Goal: Information Seeking & Learning: Find specific fact

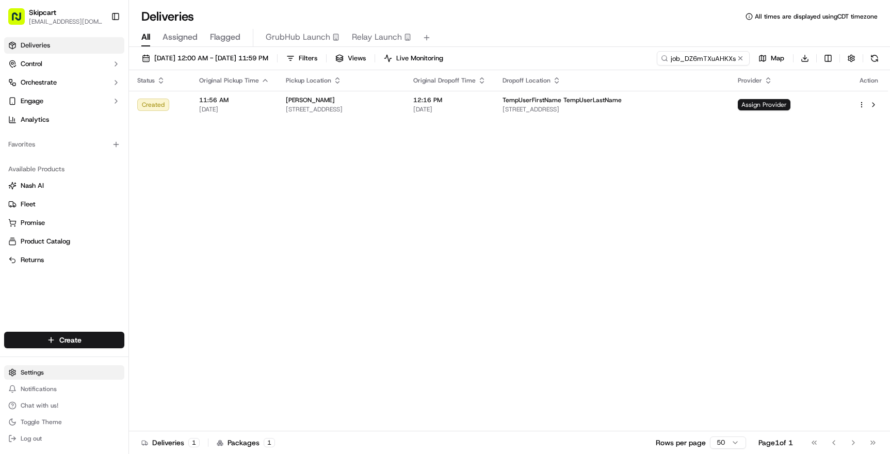
click at [34, 373] on html "Skipcart [EMAIL_ADDRESS][DOMAIN_NAME] Toggle Sidebar Deliveries Control Orchest…" at bounding box center [445, 227] width 890 height 454
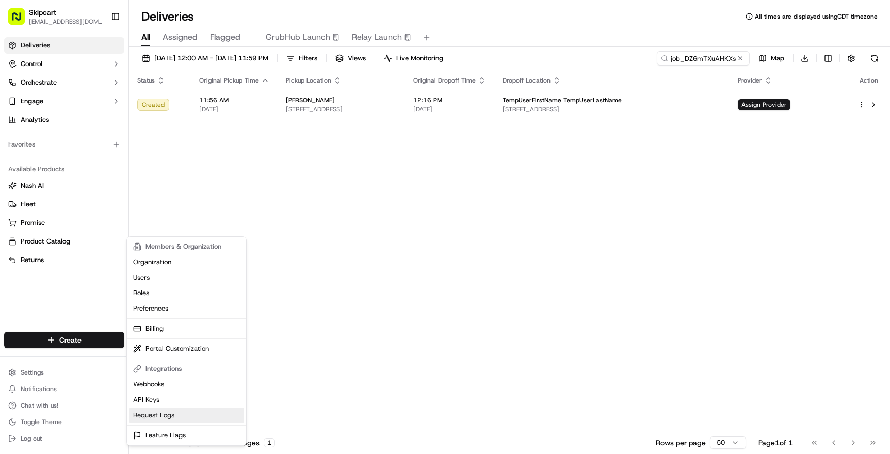
click at [157, 415] on link "Request Logs" at bounding box center [186, 414] width 115 height 15
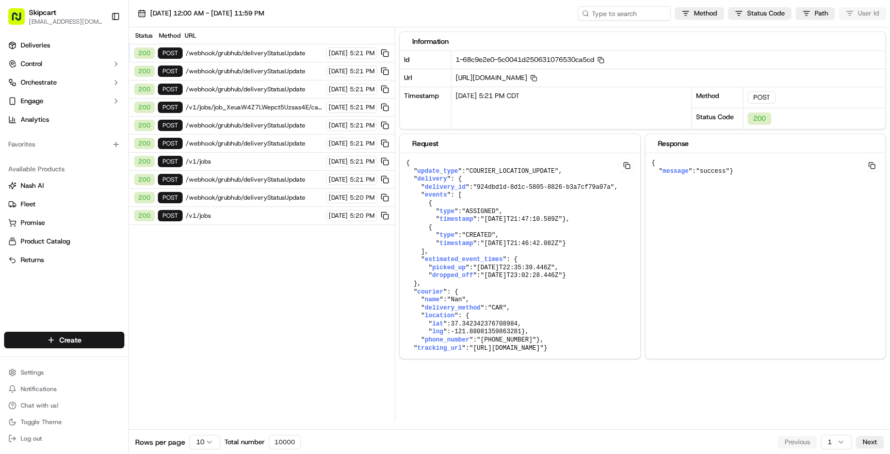
click at [261, 213] on span "/v1/jobs" at bounding box center [254, 215] width 137 height 8
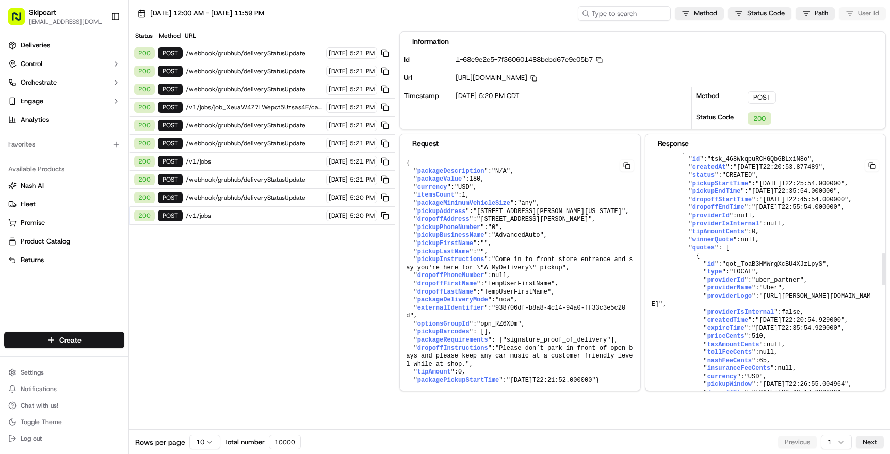
scroll to position [909, 0]
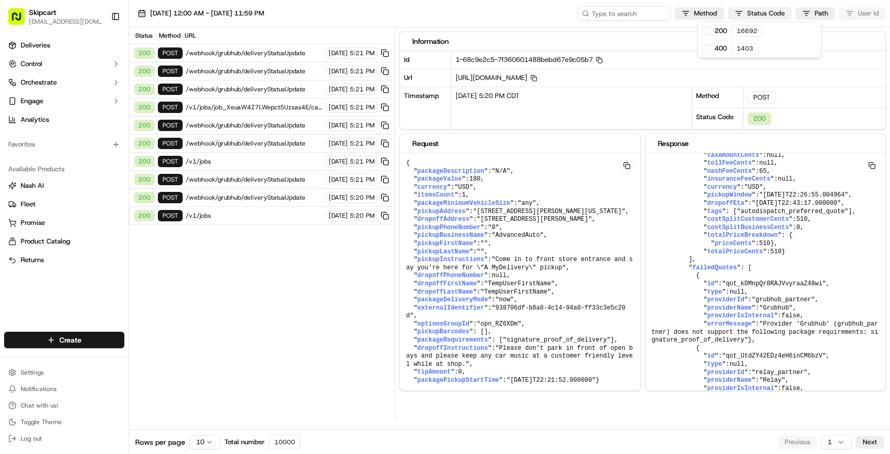
click at [739, 13] on html "Skipcart [EMAIL_ADDRESS][DOMAIN_NAME] Toggle Sidebar Deliveries Control Orchest…" at bounding box center [445, 227] width 890 height 454
click at [657, 70] on html "Skipcart [EMAIL_ADDRESS][DOMAIN_NAME] Toggle Sidebar Deliveries Control Orchest…" at bounding box center [445, 227] width 890 height 454
click at [814, 11] on html "Skipcart [EMAIL_ADDRESS][DOMAIN_NAME] Toggle Sidebar Deliveries Control Orchest…" at bounding box center [445, 227] width 890 height 454
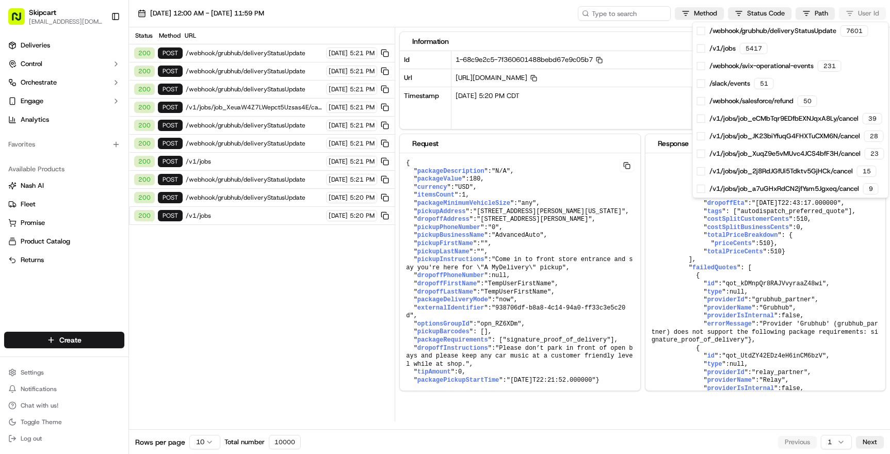
click at [341, 325] on html "Skipcart [EMAIL_ADDRESS][DOMAIN_NAME] Toggle Sidebar Deliveries Control Orchest…" at bounding box center [445, 227] width 890 height 454
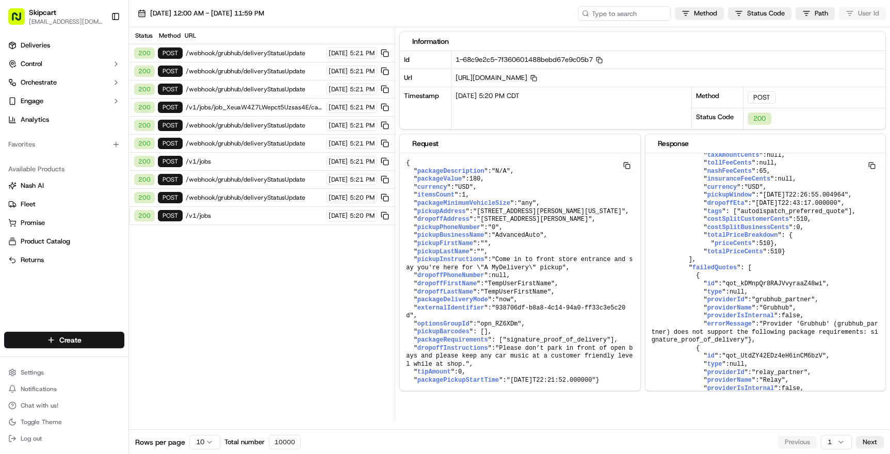
click at [341, 325] on div "Status Method URL 200 POST /webhook/grubhub/deliveryStatusUpdate [DATE] 5:21 PM…" at bounding box center [262, 224] width 266 height 394
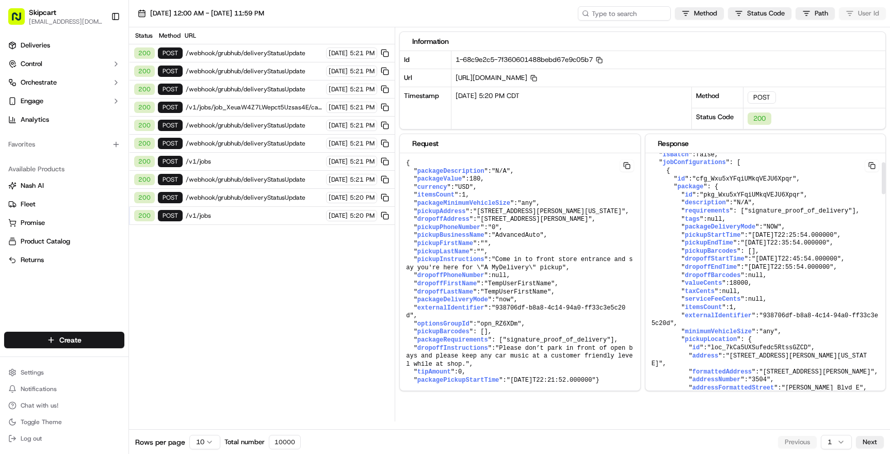
scroll to position [0, 0]
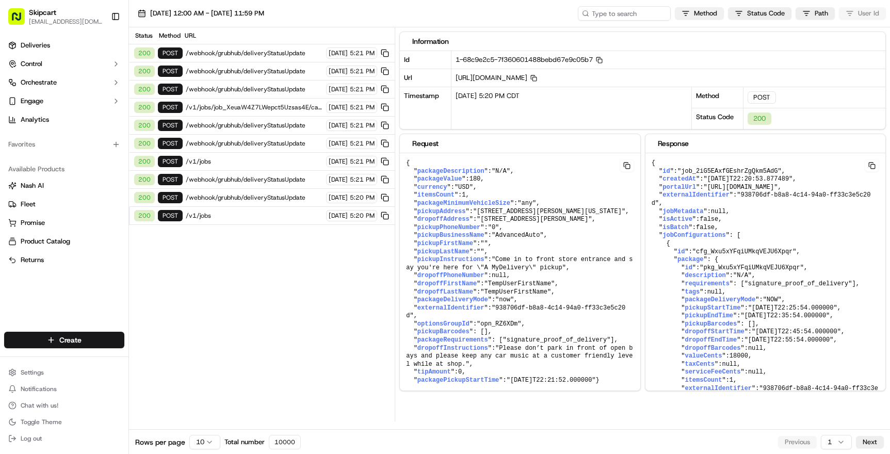
click at [710, 16] on html "Skipcart [EMAIL_ADDRESS][DOMAIN_NAME] Toggle Sidebar Deliveries Control Orchest…" at bounding box center [445, 227] width 890 height 454
click at [806, 12] on html "Skipcart [EMAIL_ADDRESS][DOMAIN_NAME] Toggle Sidebar Deliveries Control Orchest…" at bounding box center [445, 227] width 890 height 454
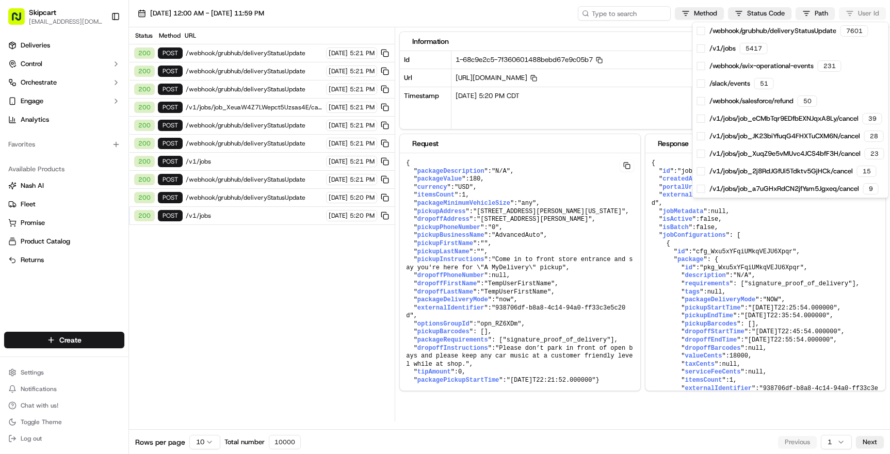
click at [806, 12] on html "Skipcart [EMAIL_ADDRESS][DOMAIN_NAME] Toggle Sidebar Deliveries Control Orchest…" at bounding box center [445, 227] width 890 height 454
click at [854, 15] on html "Skipcart [EMAIL_ADDRESS][DOMAIN_NAME] Toggle Sidebar Deliveries Control Orchest…" at bounding box center [445, 227] width 890 height 454
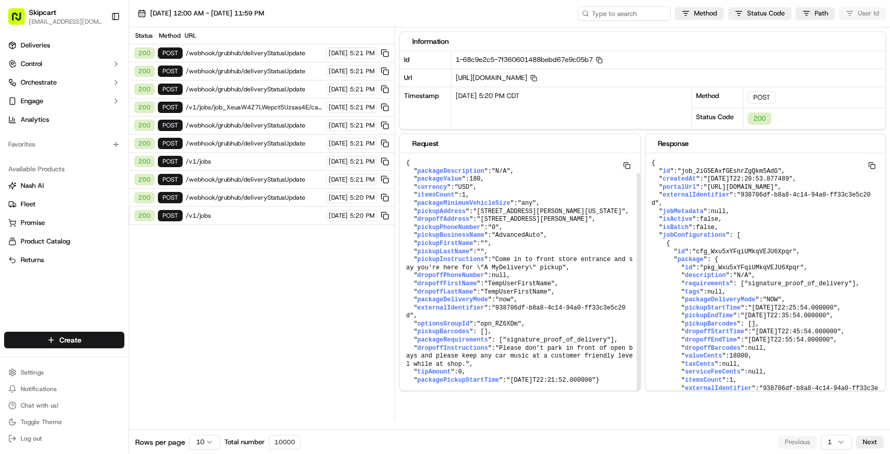
click at [460, 248] on span "pickupLastName" at bounding box center [443, 251] width 52 height 7
drag, startPoint x: 397, startPoint y: 246, endPoint x: 379, endPoint y: 253, distance: 19.0
click at [379, 253] on div "Status Method URL 200 POST /webhook/grubhub/deliveryStatusUpdate [DATE] 5:21 PM…" at bounding box center [509, 224] width 761 height 394
click at [379, 253] on div "Status Method URL 200 POST /webhook/grubhub/deliveryStatusUpdate [DATE] 5:21 PM…" at bounding box center [262, 224] width 266 height 394
click at [420, 23] on div "[DATE] 12:00 AM - [DATE] 11:59 PM Method Status Code Path User Id" at bounding box center [509, 13] width 761 height 27
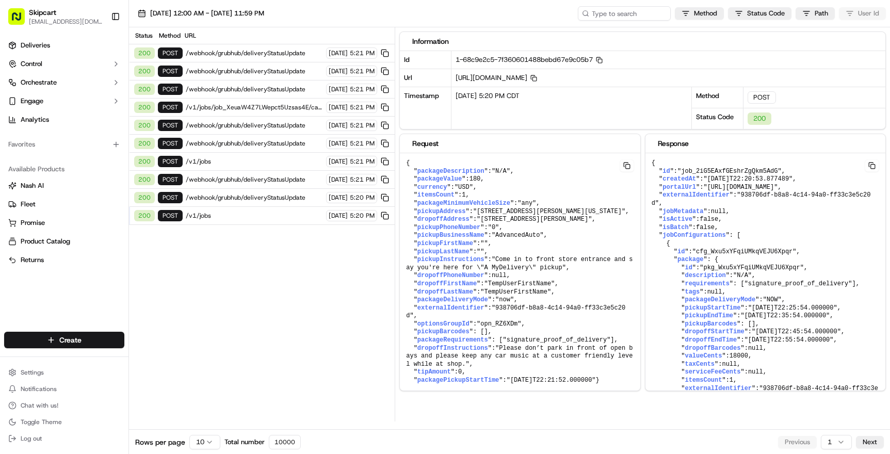
click at [336, 282] on div "Status Method URL 200 POST /webhook/grubhub/deliveryStatusUpdate [DATE] 5:21 PM…" at bounding box center [262, 224] width 266 height 394
click at [337, 281] on div "Status Method URL 200 POST /webhook/grubhub/deliveryStatusUpdate [DATE] 5:21 PM…" at bounding box center [262, 224] width 266 height 394
click at [382, 233] on div "Status Method URL 200 POST /webhook/grubhub/deliveryStatusUpdate [DATE] 5:21 PM…" at bounding box center [262, 224] width 266 height 394
click at [388, 38] on div "URL" at bounding box center [288, 35] width 206 height 8
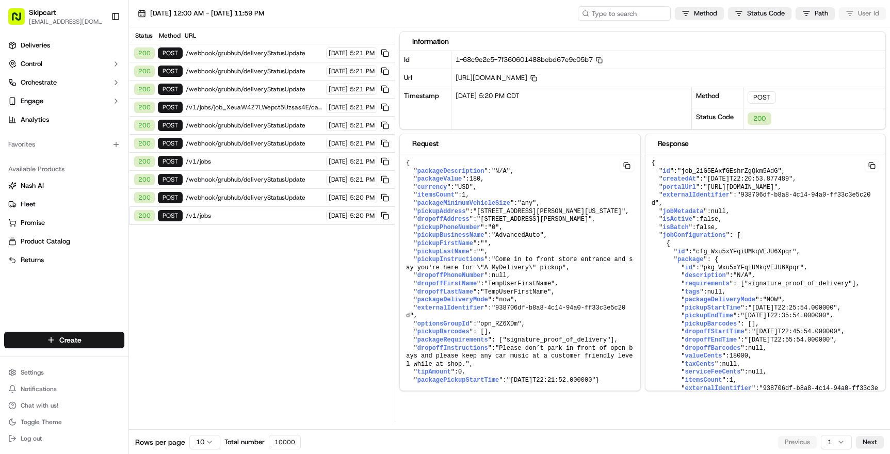
click at [383, 260] on div "Status Method URL 200 POST /webhook/grubhub/deliveryStatusUpdate [DATE] 5:21 PM…" at bounding box center [262, 224] width 266 height 394
drag, startPoint x: 396, startPoint y: 45, endPoint x: 395, endPoint y: 167, distance: 121.7
click at [395, 168] on div "Status Method URL 200 POST /webhook/grubhub/deliveryStatusUpdate [DATE] 5:21 PM…" at bounding box center [509, 224] width 761 height 394
click at [395, 197] on div "Status Method URL 200 POST /webhook/grubhub/deliveryStatusUpdate [DATE] 5:21 PM…" at bounding box center [509, 224] width 761 height 394
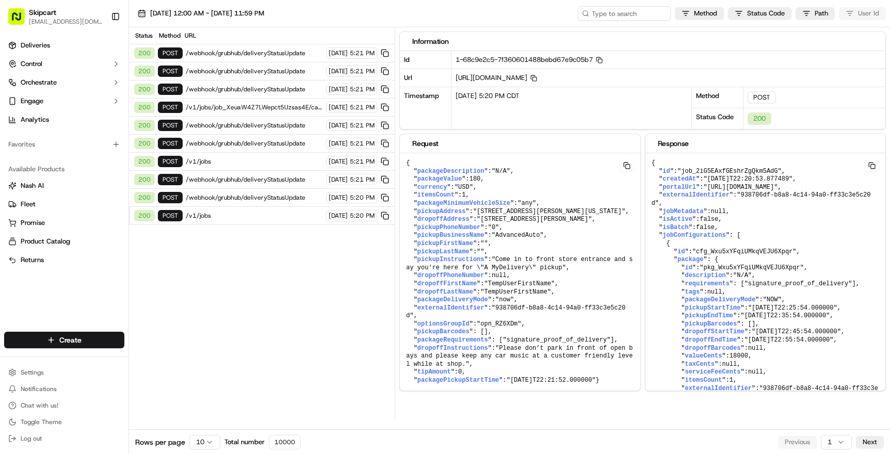
click at [390, 289] on div "Status Method URL 200 POST /webhook/grubhub/deliveryStatusUpdate [DATE] 5:21 PM…" at bounding box center [262, 224] width 266 height 394
click at [393, 32] on div "Status Method URL" at bounding box center [262, 35] width 266 height 17
click at [341, 320] on div "Status Method URL 200 POST /webhook/grubhub/deliveryStatusUpdate [DATE] 5:21 PM…" at bounding box center [262, 224] width 266 height 394
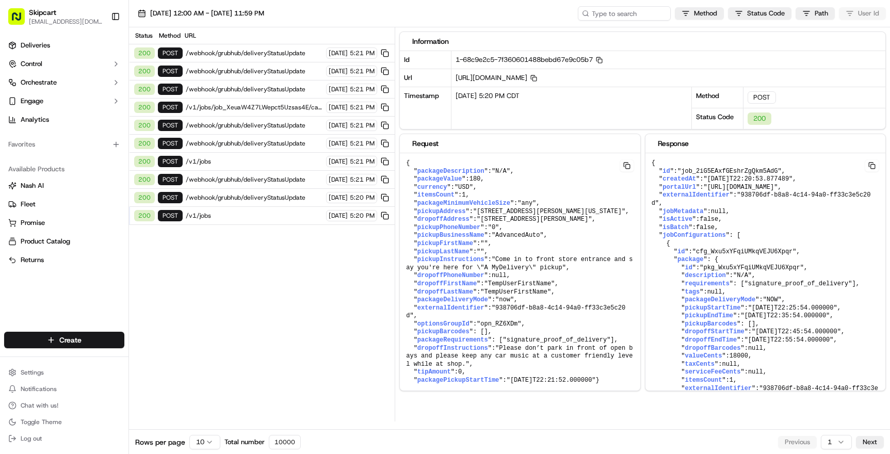
click at [397, 123] on div "Status Method URL 200 POST /webhook/grubhub/deliveryStatusUpdate [DATE] 5:21 PM…" at bounding box center [509, 224] width 761 height 394
click at [397, 176] on div "Status Method URL 200 POST /webhook/grubhub/deliveryStatusUpdate [DATE] 5:21 PM…" at bounding box center [509, 224] width 761 height 394
drag, startPoint x: 413, startPoint y: 160, endPoint x: 439, endPoint y: 398, distance: 239.2
click at [440, 400] on div "Information Id 1-68c9e2c5-7f360601488bebd67e9c05b7 Copy 1-68c9e2c5-7f360601488b…" at bounding box center [644, 224] width 491 height 394
click at [457, 382] on pre "{ " packageDescription ": "N/A" , " packageValue ": 180 , " currency ": "USD" ,…" at bounding box center [520, 272] width 240 height 238
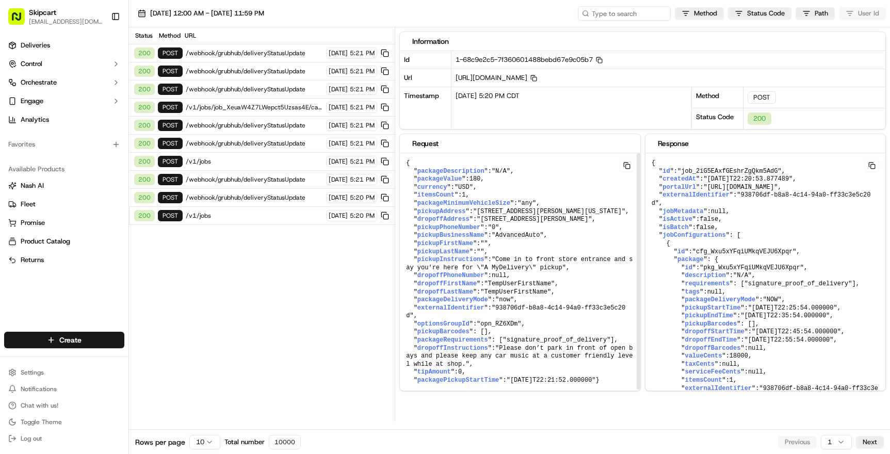
click at [469, 185] on span ""USD"" at bounding box center [463, 187] width 19 height 7
click at [469, 231] on span "pickupPhoneNumber" at bounding box center [448, 227] width 63 height 7
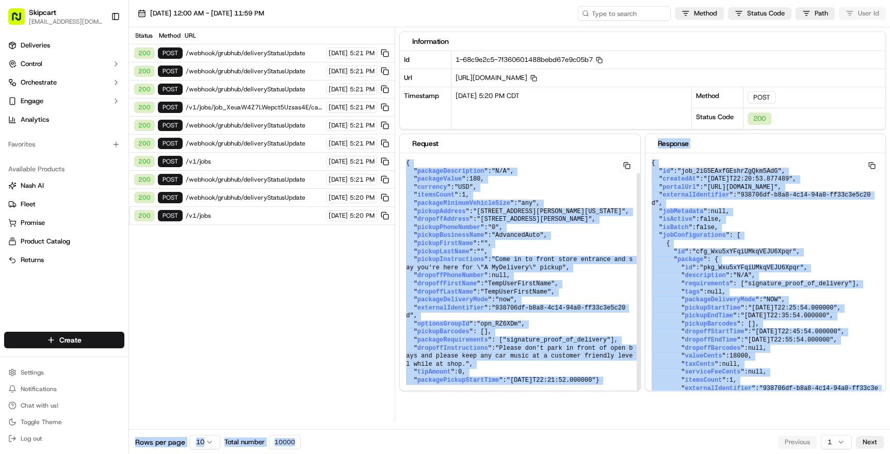
scroll to position [21, 0]
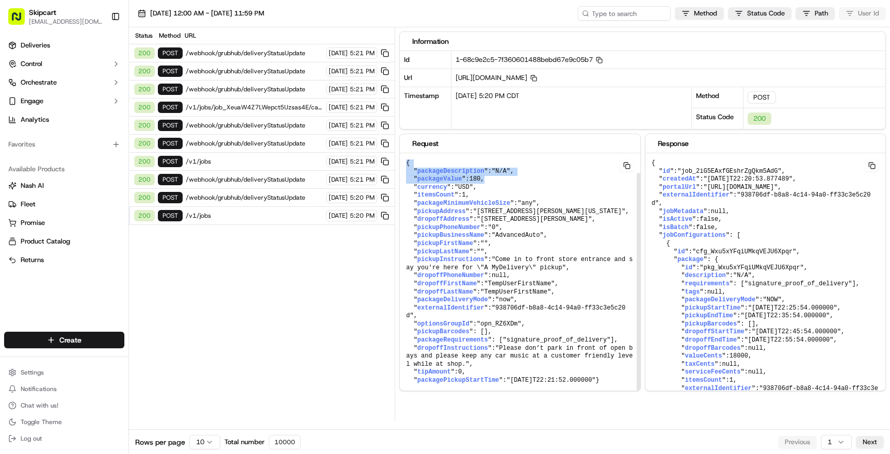
drag, startPoint x: 407, startPoint y: 162, endPoint x: 566, endPoint y: 139, distance: 161.1
click at [564, 141] on div "Request { " packageDescription ": "N/A" , " packageValue ": 180 , " currency ":…" at bounding box center [519, 262] width 241 height 257
click at [629, 160] on button at bounding box center [626, 165] width 14 height 12
click at [629, 166] on button at bounding box center [626, 165] width 14 height 12
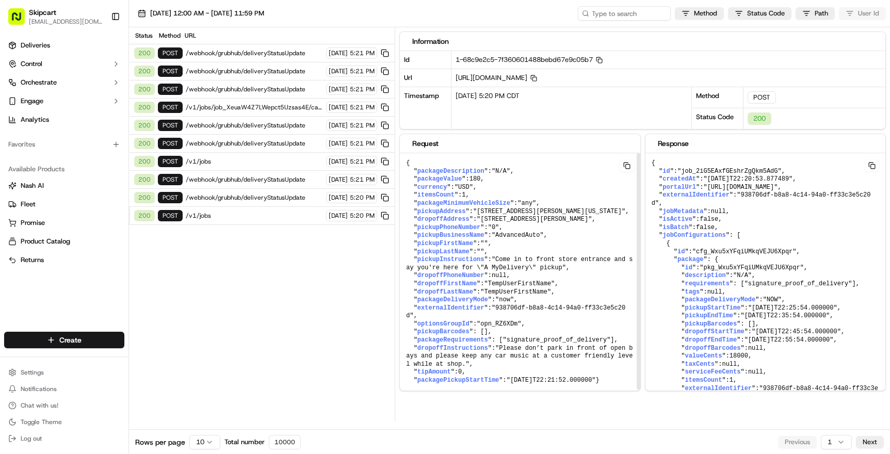
scroll to position [21, 0]
click at [477, 245] on pre "{ " packageDescription ": "N/A" , " packageValue ": 180 , " currency ": "USD" ,…" at bounding box center [520, 272] width 240 height 238
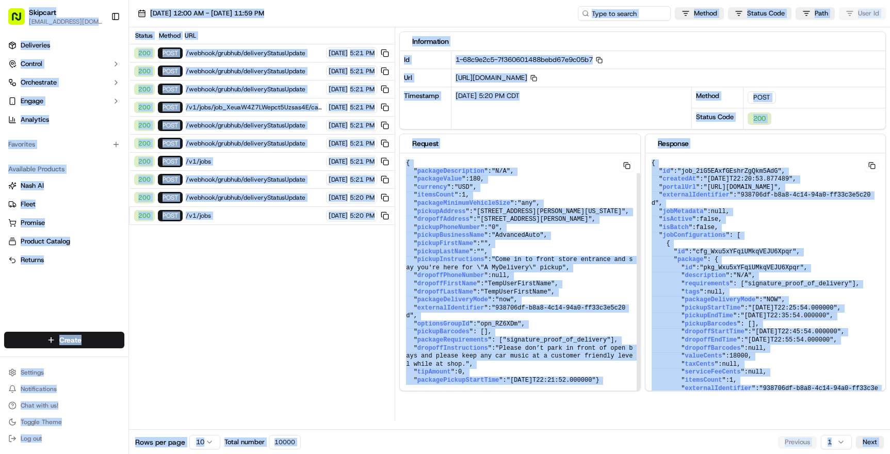
click at [452, 355] on pre "{ " packageDescription ": "N/A" , " packageValue ": 180 , " currency ": "USD" ,…" at bounding box center [520, 272] width 240 height 238
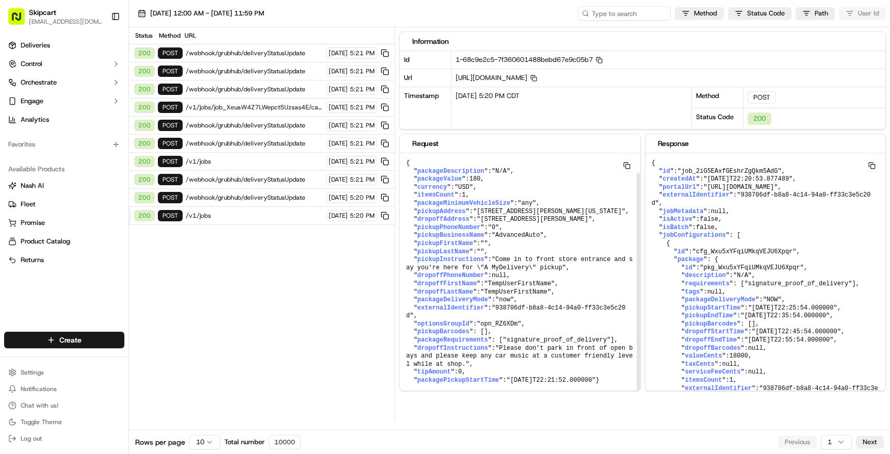
click at [340, 385] on div "Status Method URL 200 POST /webhook/grubhub/deliveryStatusUpdate [DATE] 5:21 PM…" at bounding box center [262, 224] width 266 height 394
click at [445, 260] on span ""Come in to front store entrance and say you're here for \"A MyDelivery\" picku…" at bounding box center [519, 263] width 226 height 15
click at [465, 308] on pre "{ " packageDescription ": "N/A" , " packageValue ": 180 , " currency ": "USD" ,…" at bounding box center [520, 272] width 240 height 238
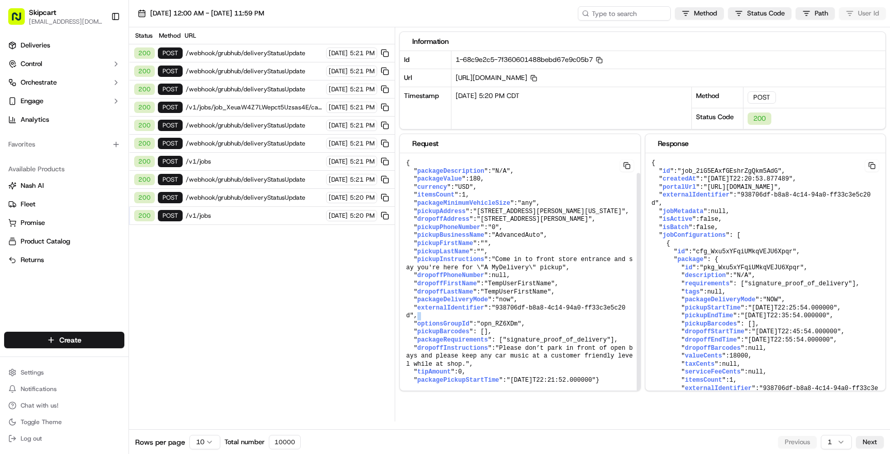
click at [465, 308] on pre "{ " packageDescription ": "N/A" , " packageValue ": 180 , " currency ": "USD" ,…" at bounding box center [520, 272] width 240 height 238
click at [221, 330] on div "Status Method URL 200 POST /webhook/grubhub/deliveryStatusUpdate [DATE] 5:21 PM…" at bounding box center [262, 224] width 266 height 394
click at [455, 259] on span ""Come in to front store entrance and say you're here for \"A MyDelivery\" picku…" at bounding box center [519, 263] width 226 height 15
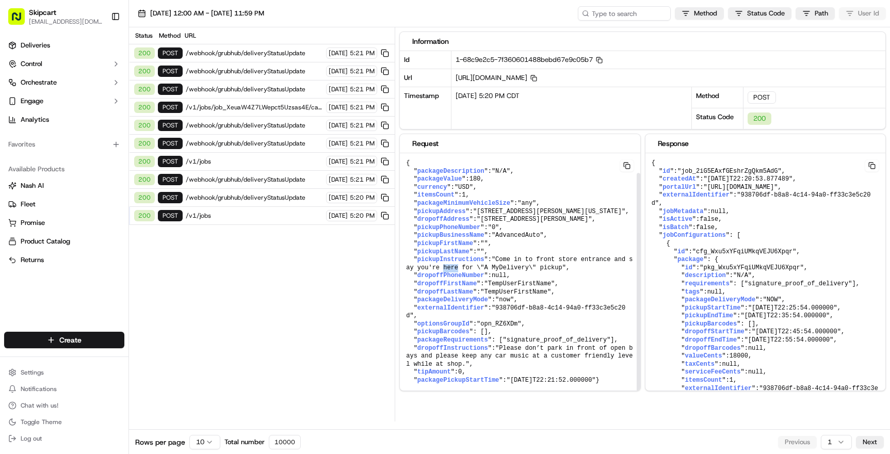
click at [455, 259] on span ""Come in to front store entrance and say you're here for \"A MyDelivery\" picku…" at bounding box center [519, 263] width 226 height 15
click at [467, 223] on span "dropoffAddress" at bounding box center [443, 219] width 52 height 7
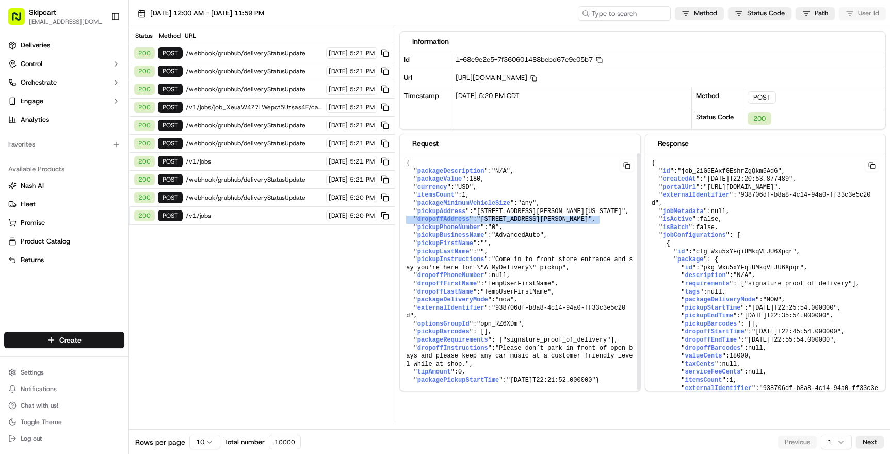
click at [467, 223] on span "dropoffAddress" at bounding box center [443, 219] width 52 height 7
click at [483, 199] on pre "{ " packageDescription ": "N/A" , " packageValue ": 180 , " currency ": "USD" ,…" at bounding box center [520, 272] width 240 height 238
click at [483, 217] on pre "{ " packageDescription ": "N/A" , " packageValue ": 180 , " currency ": "USD" ,…" at bounding box center [520, 272] width 240 height 238
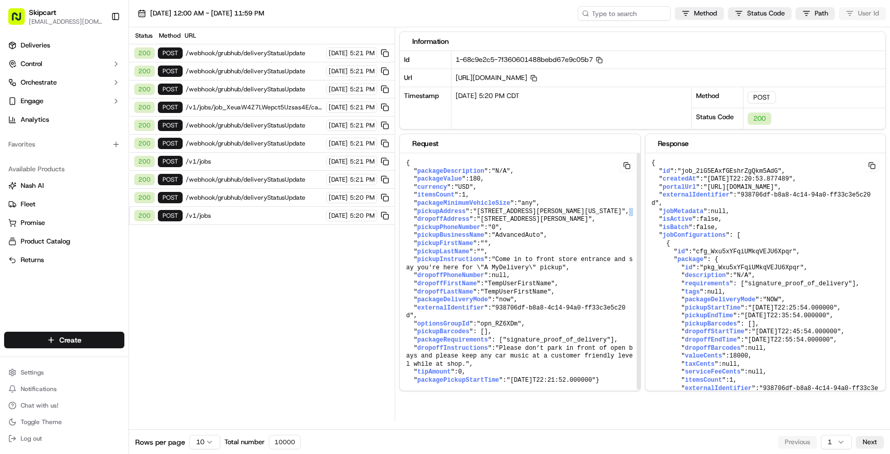
click at [483, 217] on pre "{ " packageDescription ": "N/A" , " packageValue ": 180 , " currency ": "USD" ,…" at bounding box center [520, 272] width 240 height 238
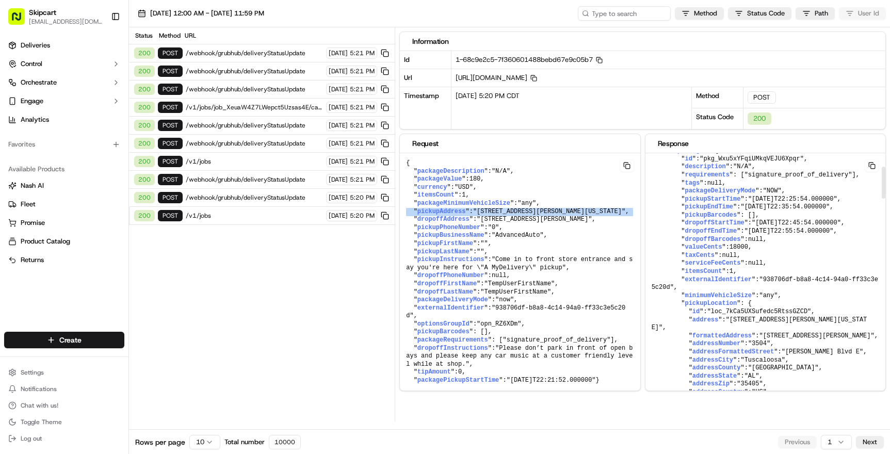
scroll to position [110, 0]
click at [298, 297] on div "Status Method URL 200 POST /webhook/grubhub/deliveryStatusUpdate [DATE] 5:21 PM…" at bounding box center [262, 224] width 266 height 394
click at [398, 19] on div "[DATE] 12:00 AM - [DATE] 11:59 PM Method Status Code Path User Id" at bounding box center [509, 13] width 761 height 27
click at [328, 322] on div "Status Method URL 200 POST /webhook/grubhub/deliveryStatusUpdate [DATE] 5:21 PM…" at bounding box center [262, 224] width 266 height 394
click at [419, 11] on div "[DATE] 12:00 AM - [DATE] 11:59 PM Method Status Code Path User Id" at bounding box center [509, 13] width 761 height 27
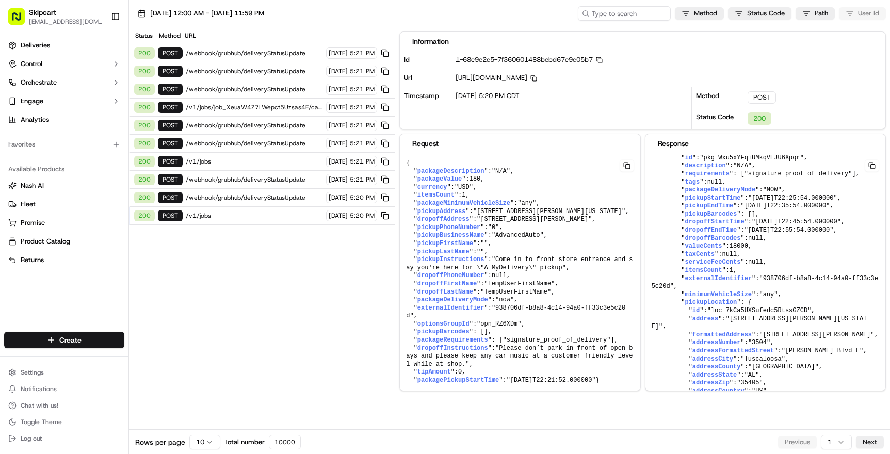
click at [383, 11] on div "[DATE] 12:00 AM - [DATE] 11:59 PM Method Status Code Path User Id" at bounding box center [509, 13] width 761 height 27
click at [410, 10] on div "[DATE] 12:00 AM - [DATE] 11:59 PM Method Status Code Path User Id" at bounding box center [509, 13] width 761 height 27
click at [301, 224] on div "200 POST /v1/jobs [DATE] 5:20 PM" at bounding box center [262, 216] width 266 height 18
click at [297, 267] on div "Status Method URL 200 POST /webhook/grubhub/deliveryStatusUpdate [DATE] 5:21 PM…" at bounding box center [262, 224] width 266 height 394
